Goal: Task Accomplishment & Management: Manage account settings

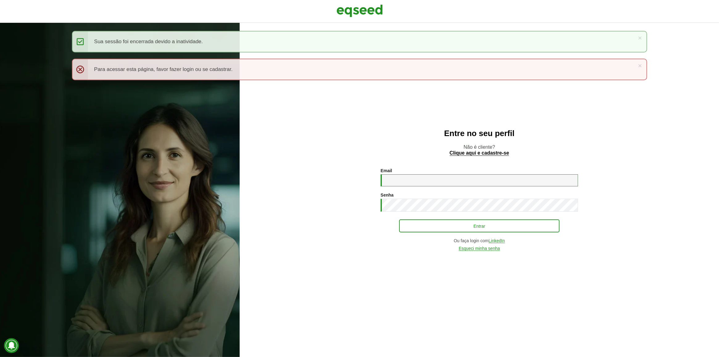
type input "**********"
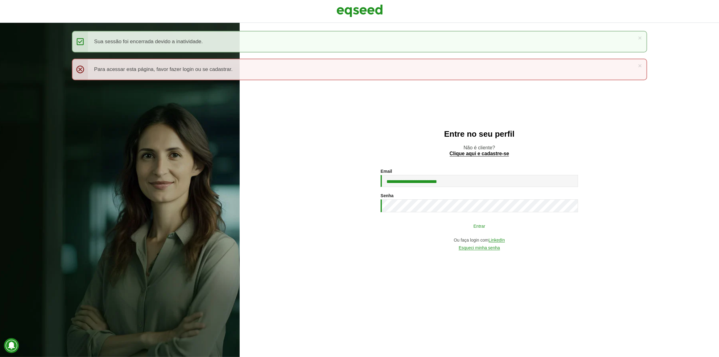
click at [420, 222] on button "Entrar" at bounding box center [479, 226] width 160 height 12
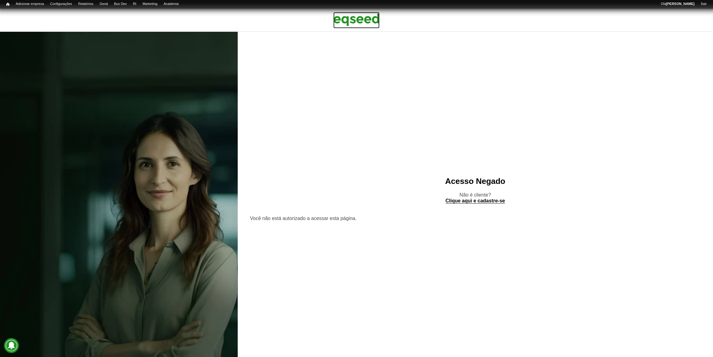
click at [349, 20] on img at bounding box center [356, 19] width 46 height 15
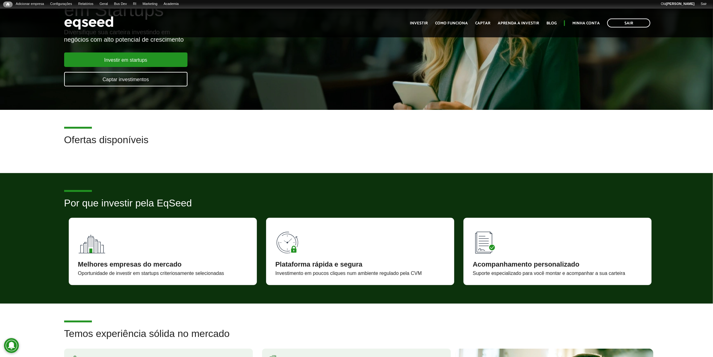
scroll to position [77, 0]
